Goal: Navigation & Orientation: Find specific page/section

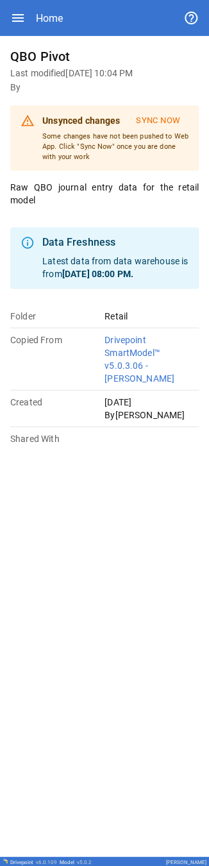
click at [21, 1] on icon "button" at bounding box center [17, 17] width 15 height 15
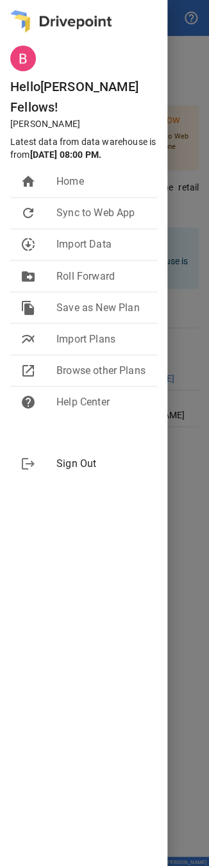
click at [21, 1] on img at bounding box center [60, 21] width 101 height 22
click at [66, 1] on div at bounding box center [83, 23] width 167 height 46
click at [66, 1] on div at bounding box center [104, 433] width 209 height 866
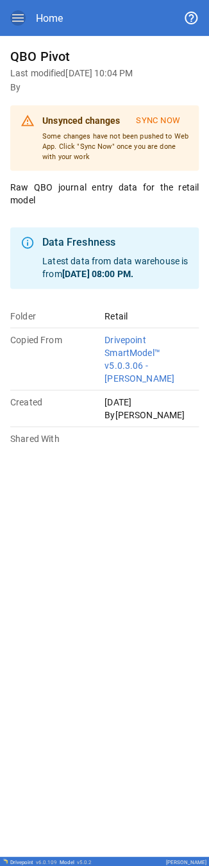
click at [17, 1] on icon "button" at bounding box center [17, 17] width 15 height 15
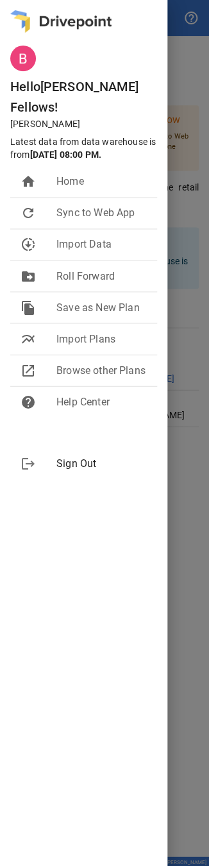
click at [66, 1] on div at bounding box center [104, 433] width 209 height 866
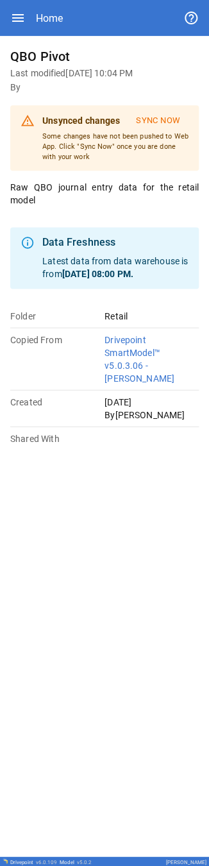
click at [19, 1] on icon "button" at bounding box center [17, 17] width 15 height 15
